Goal: Task Accomplishment & Management: Complete application form

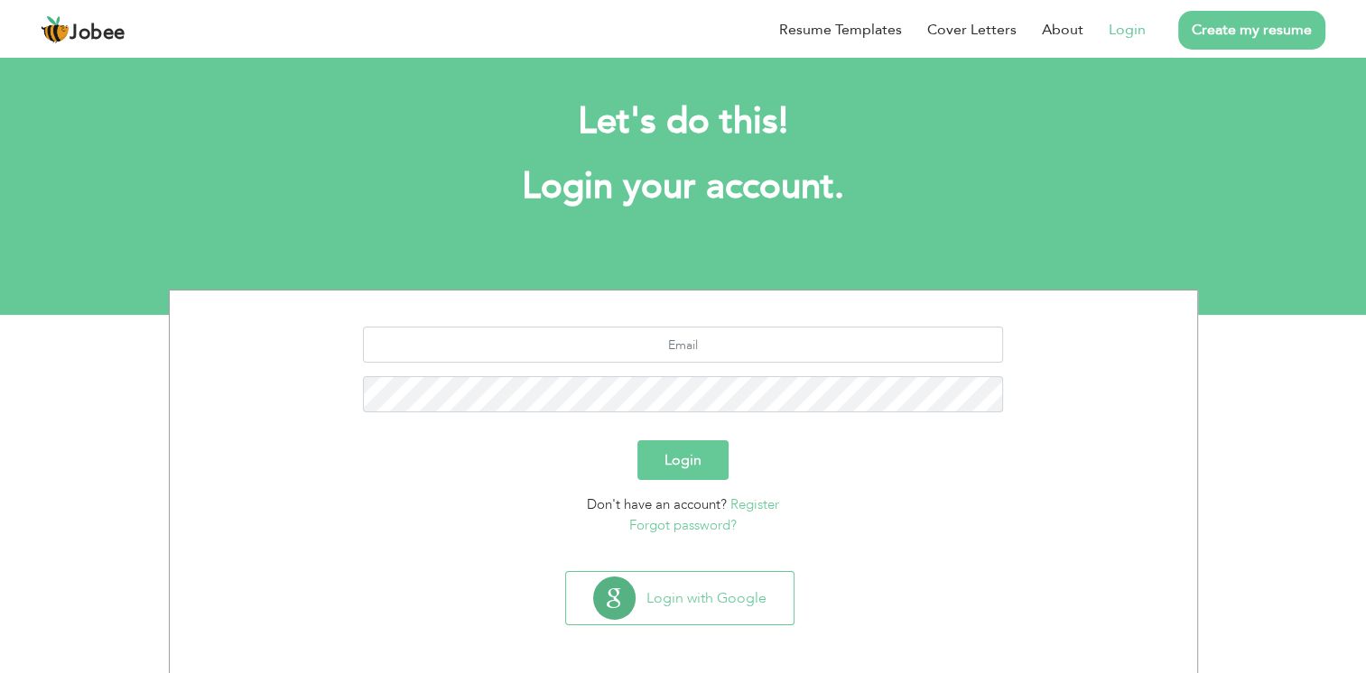
scroll to position [11, 0]
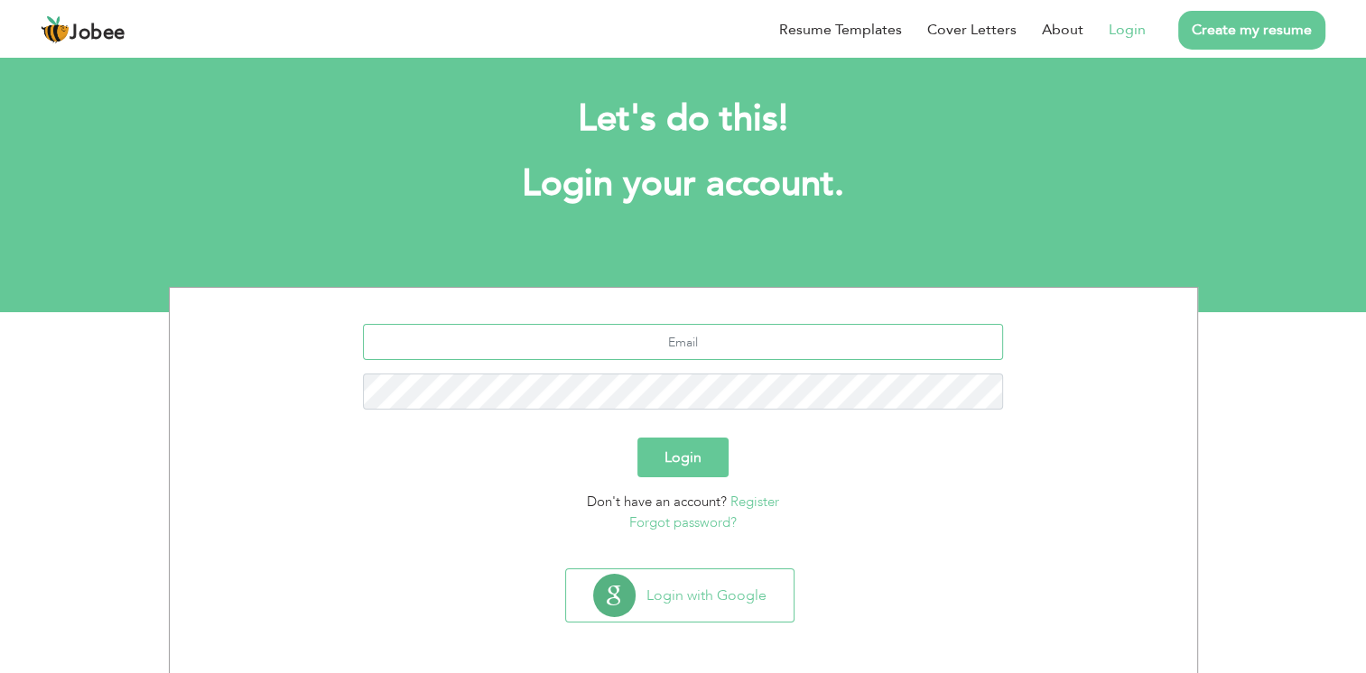
click at [639, 356] on input "text" at bounding box center [683, 342] width 640 height 36
type input "[EMAIL_ADDRESS][DOMAIN_NAME]"
click at [756, 505] on link "Register" at bounding box center [754, 502] width 49 height 18
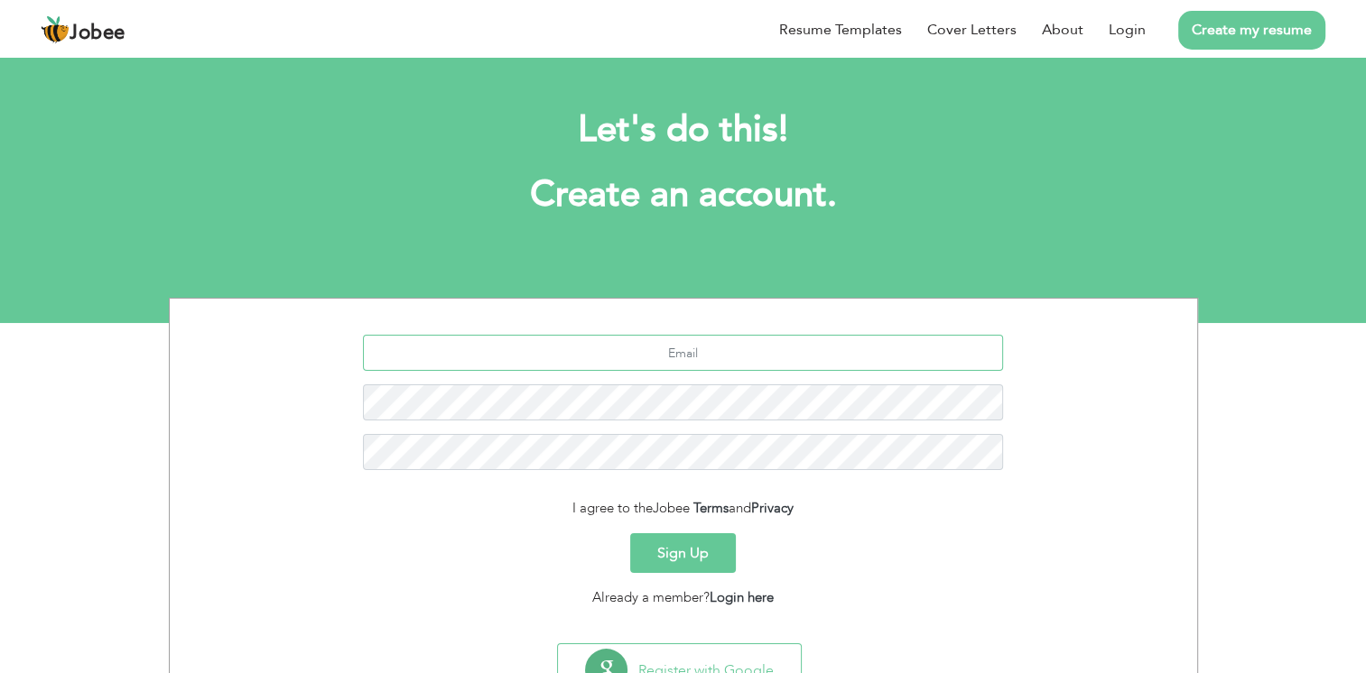
click at [711, 359] on input "text" at bounding box center [683, 353] width 640 height 36
type input "r"
type input "[EMAIL_ADDRESS][DOMAIN_NAME]"
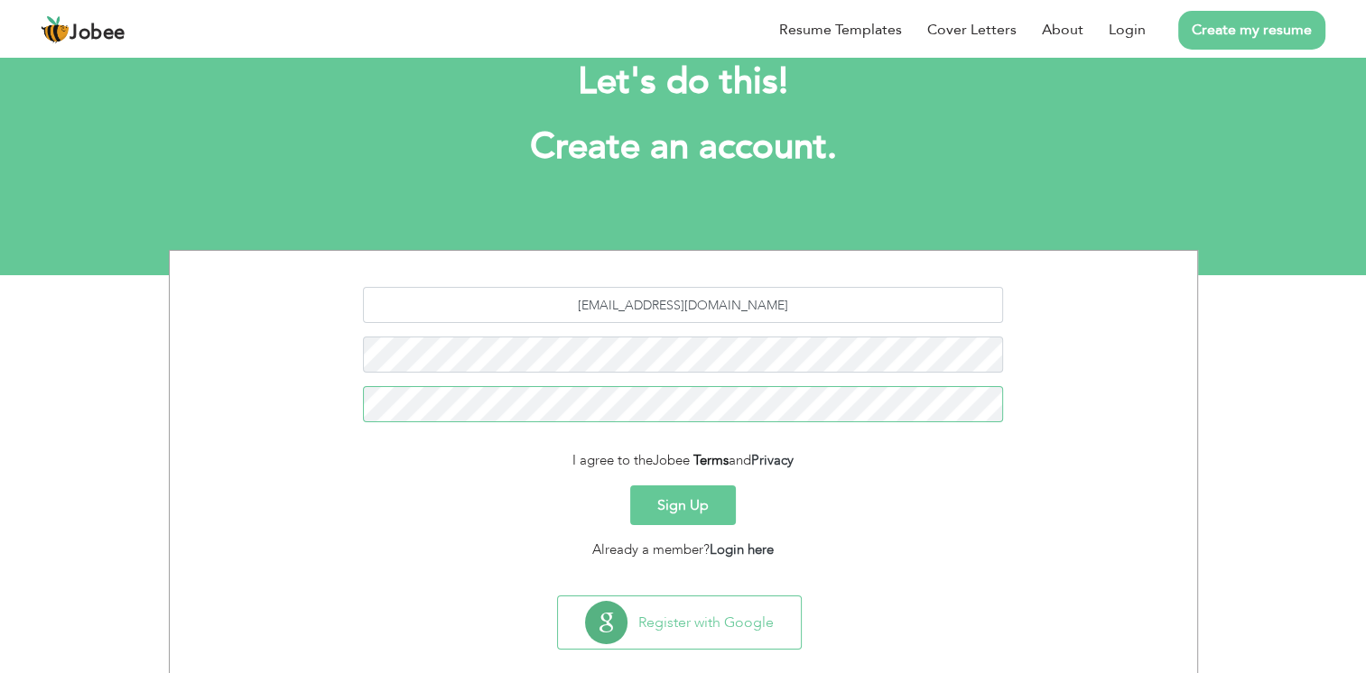
scroll to position [75, 0]
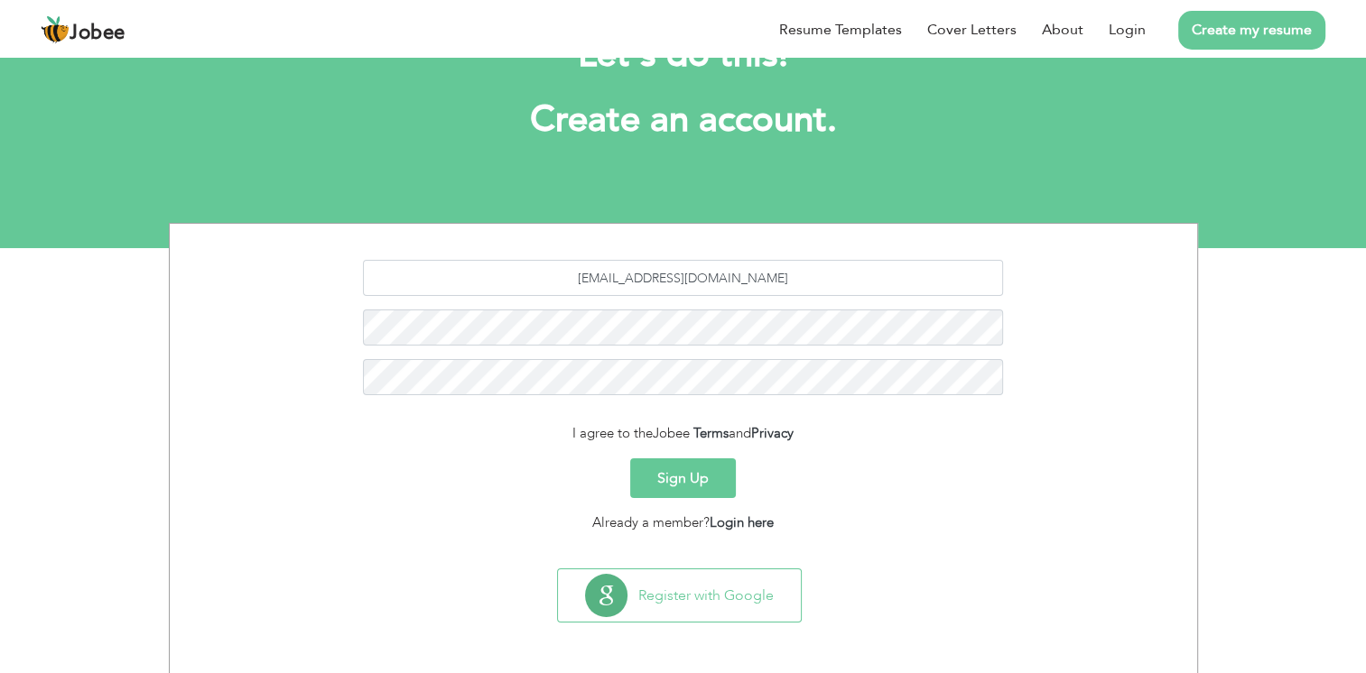
click at [694, 478] on button "Sign Up" at bounding box center [683, 479] width 106 height 40
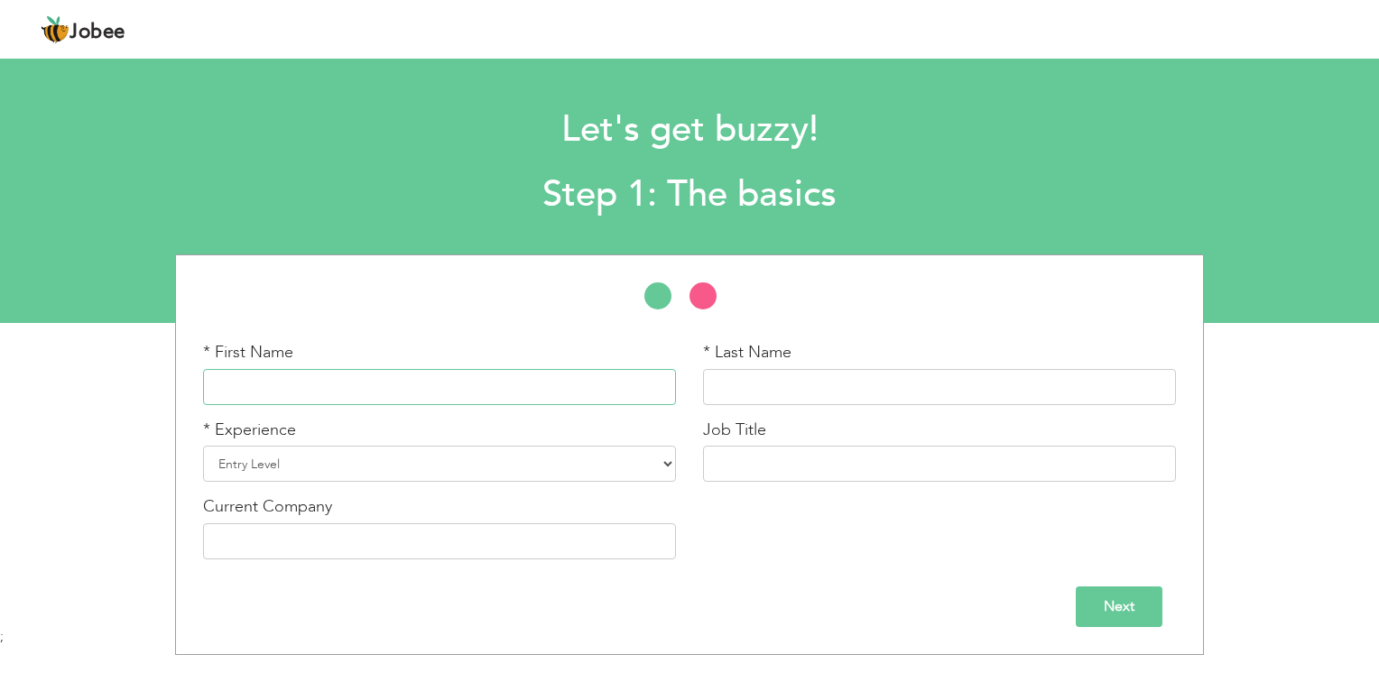
click at [349, 382] on input "text" at bounding box center [439, 387] width 473 height 36
click at [419, 267] on div "* First Name * Last Name * Experience Entry Level Less than 1 Year 1 Year 2 Yea…" at bounding box center [690, 414] width 1000 height 318
